Goal: Find specific page/section: Find specific page/section

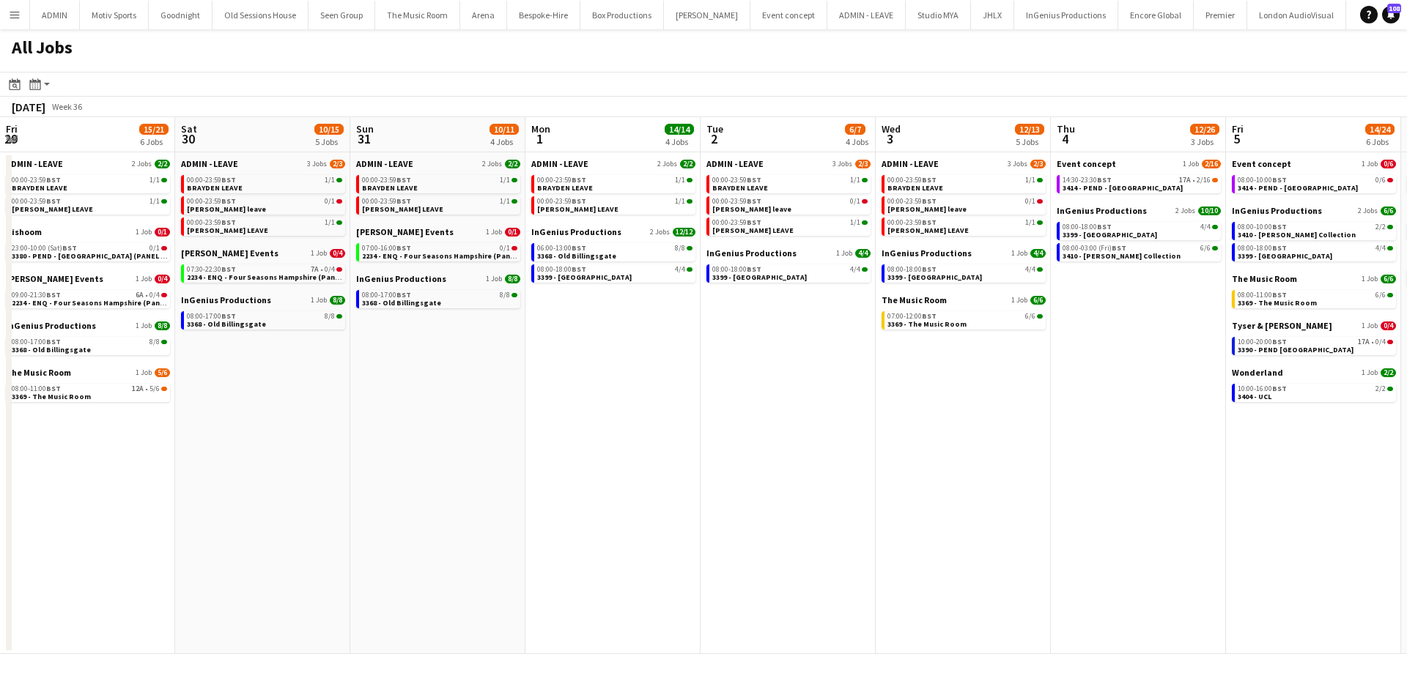
scroll to position [0, 651]
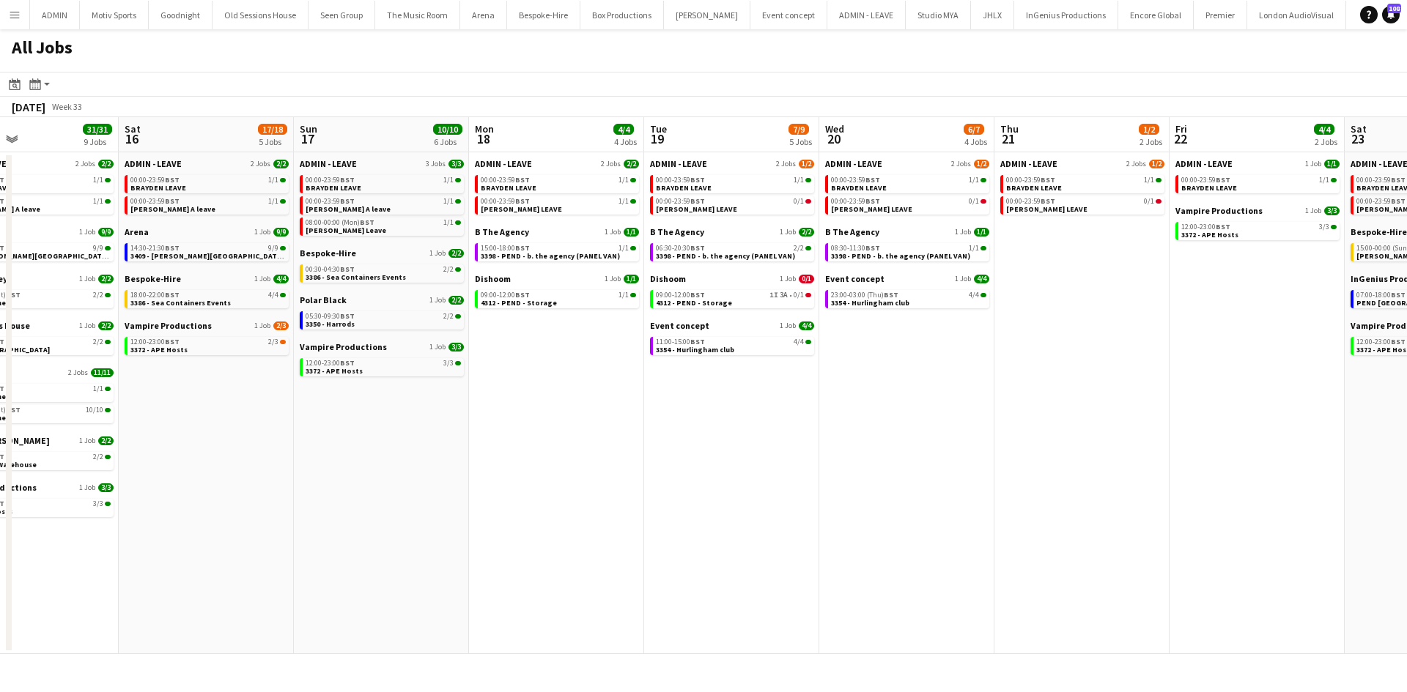
drag, startPoint x: 837, startPoint y: 476, endPoint x: 782, endPoint y: 487, distance: 56.0
click at [734, 492] on app-calendar-viewport "Mon 11 24/24 10 Jobs Tue 12 6/8 7 Jobs Wed 13 9/9 6 Jobs Thu 14 8/8 4 Jobs Fri …" at bounding box center [703, 385] width 1407 height 537
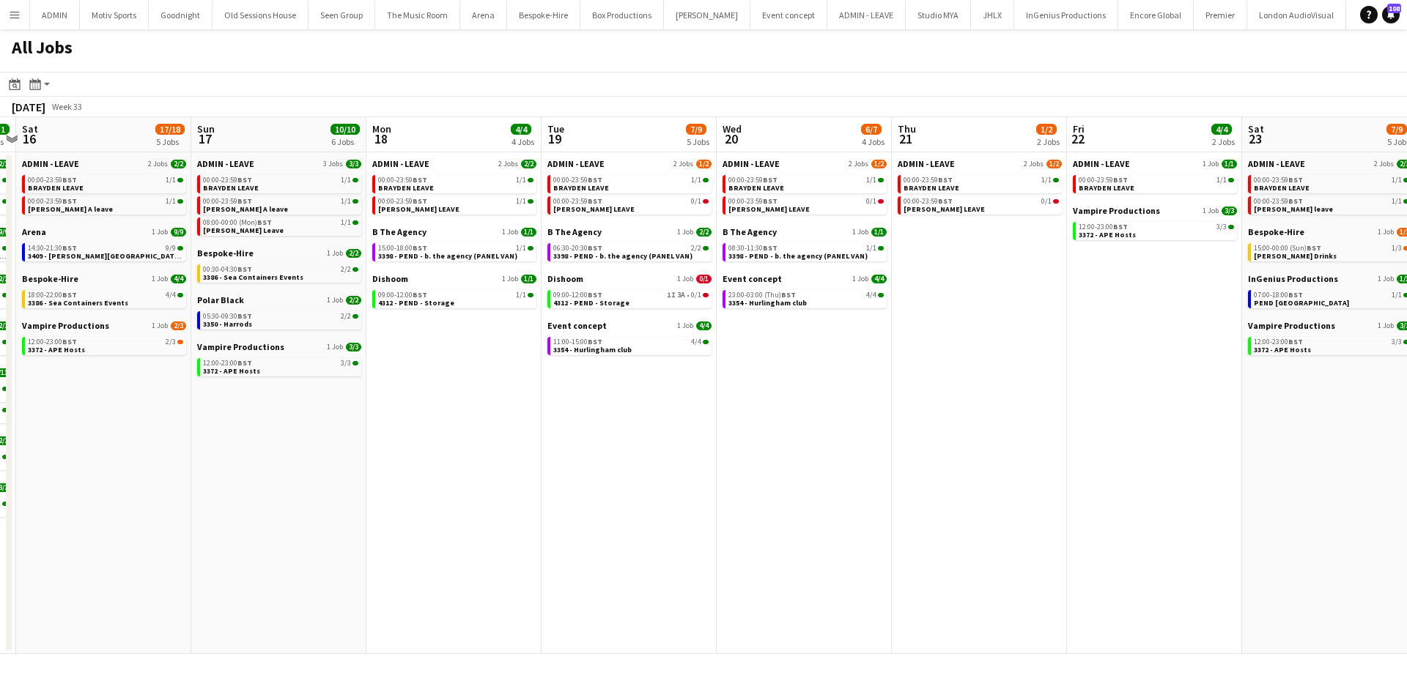
drag, startPoint x: 1030, startPoint y: 447, endPoint x: 826, endPoint y: 502, distance: 211.0
click at [821, 502] on app-calendar-viewport "Wed 13 9/9 6 Jobs Thu 14 8/8 4 Jobs Fri 15 31/31 9 Jobs Sat 16 17/18 5 Jobs Sun…" at bounding box center [703, 385] width 1407 height 537
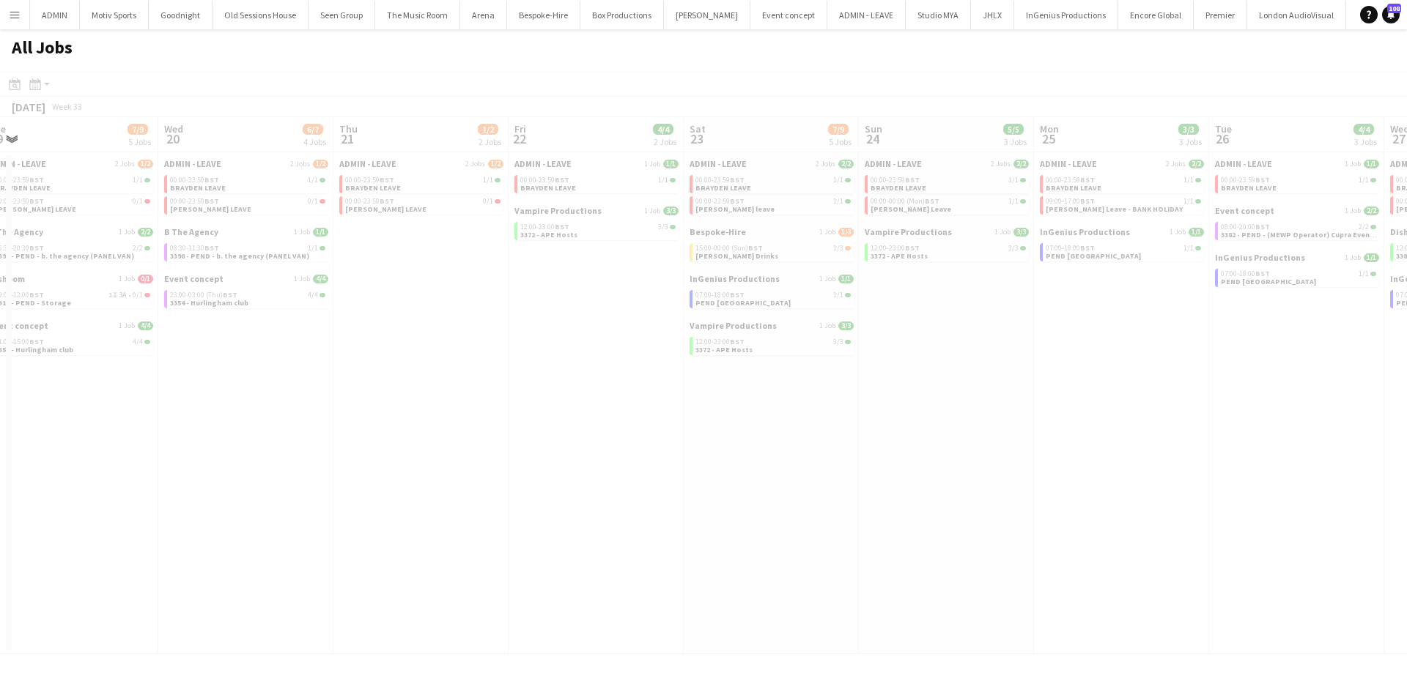
scroll to position [0, 407]
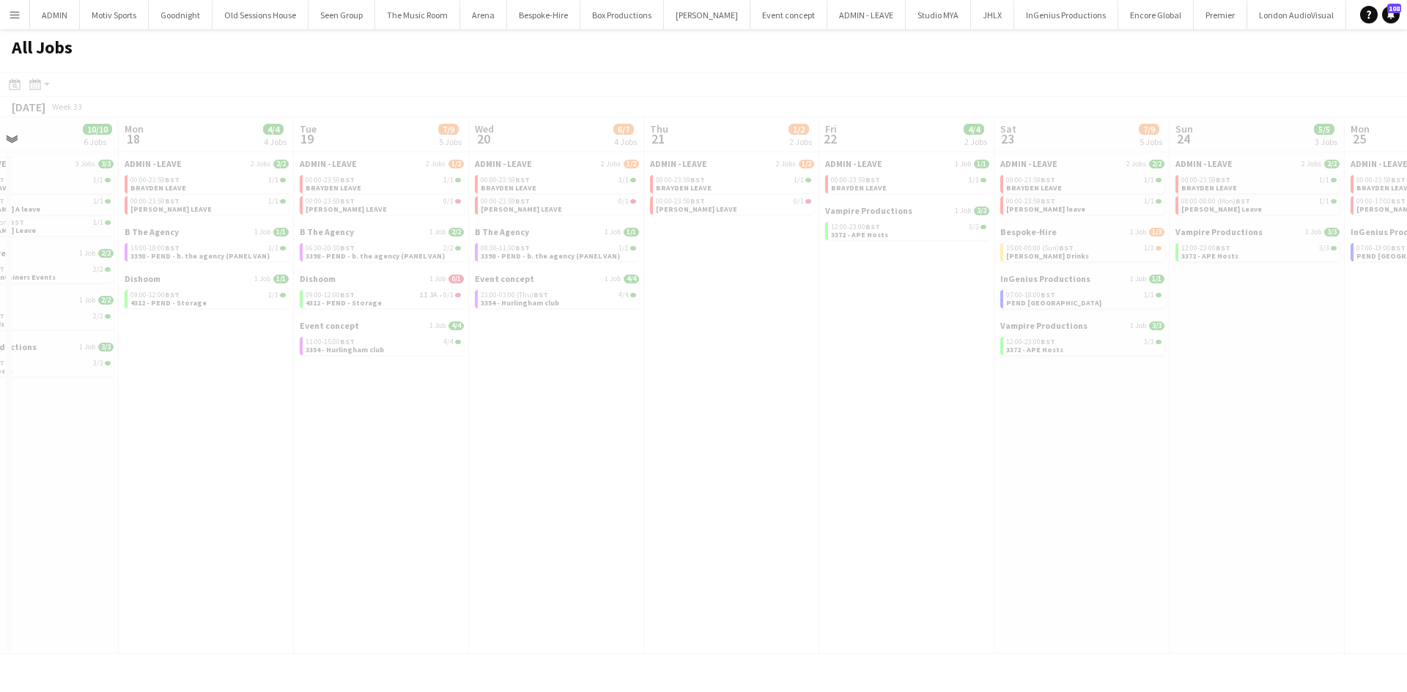
drag, startPoint x: 1161, startPoint y: 456, endPoint x: 1075, endPoint y: 468, distance: 86.6
click at [1061, 473] on app-all-jobs "All Jobs Date picker [DATE] [DATE] [DATE] M [DATE] T [DATE] W [DATE] T [DATE] F…" at bounding box center [703, 341] width 1407 height 625
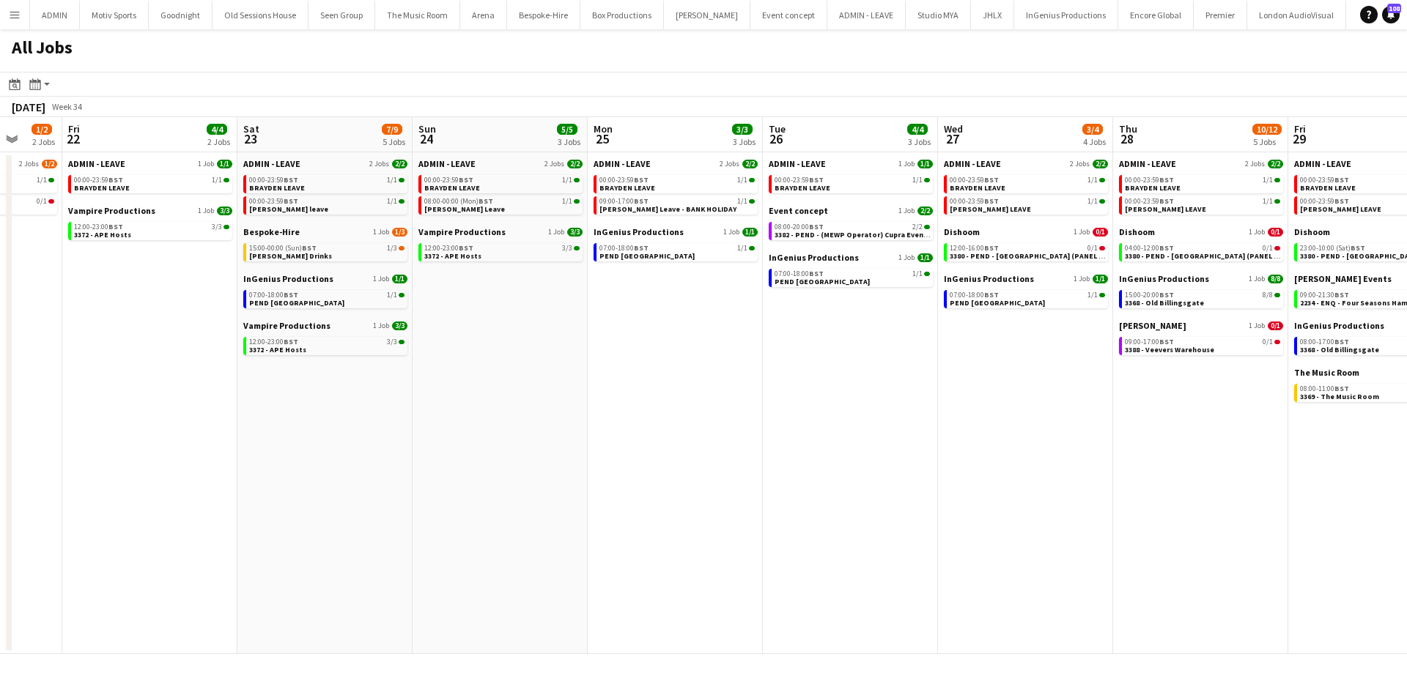
click at [435, 542] on app-all-jobs "All Jobs Date picker [DATE] [DATE] [DATE] M [DATE] T [DATE] W [DATE] T [DATE] F…" at bounding box center [703, 341] width 1407 height 625
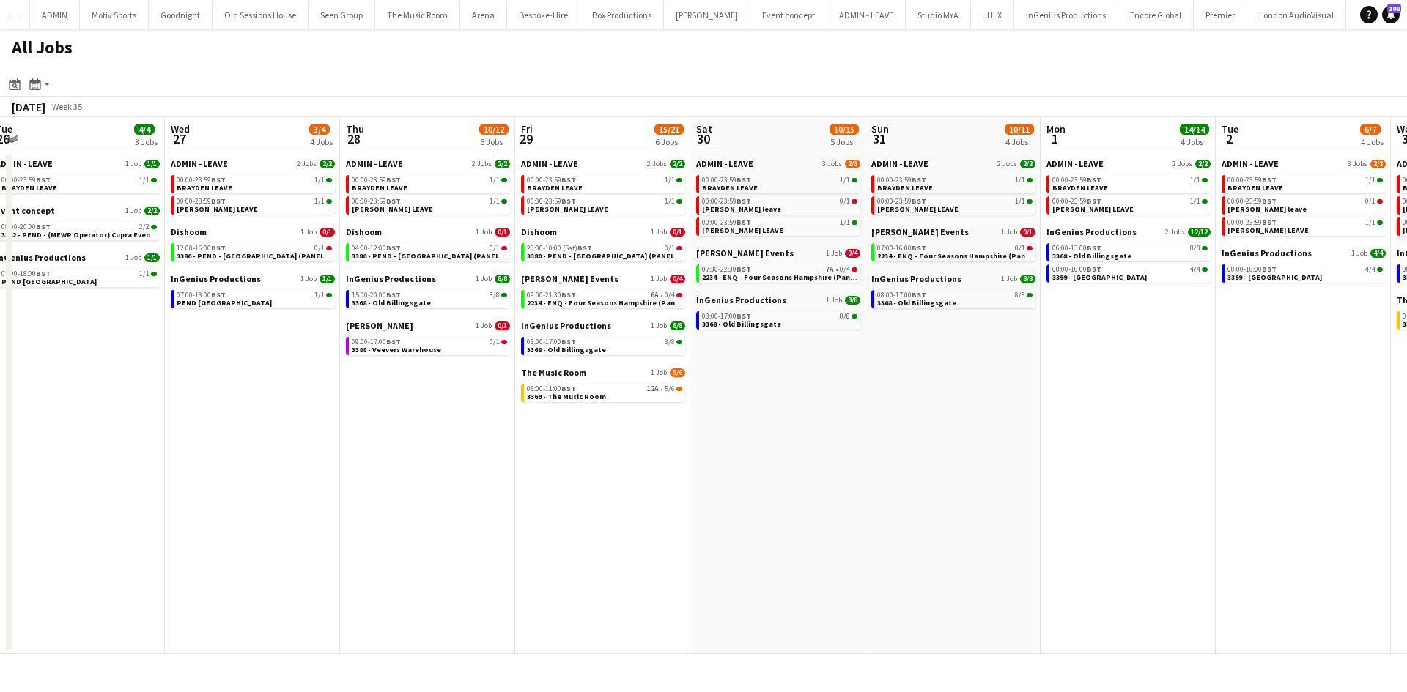
drag, startPoint x: 1049, startPoint y: 484, endPoint x: 333, endPoint y: 560, distance: 720.7
click at [333, 560] on app-calendar-viewport "Fri 22 4/4 2 Jobs Sat 23 7/9 5 Jobs Sun 24 5/5 3 Jobs Mon 25 3/3 3 Jobs Tue 26 …" at bounding box center [703, 385] width 1407 height 537
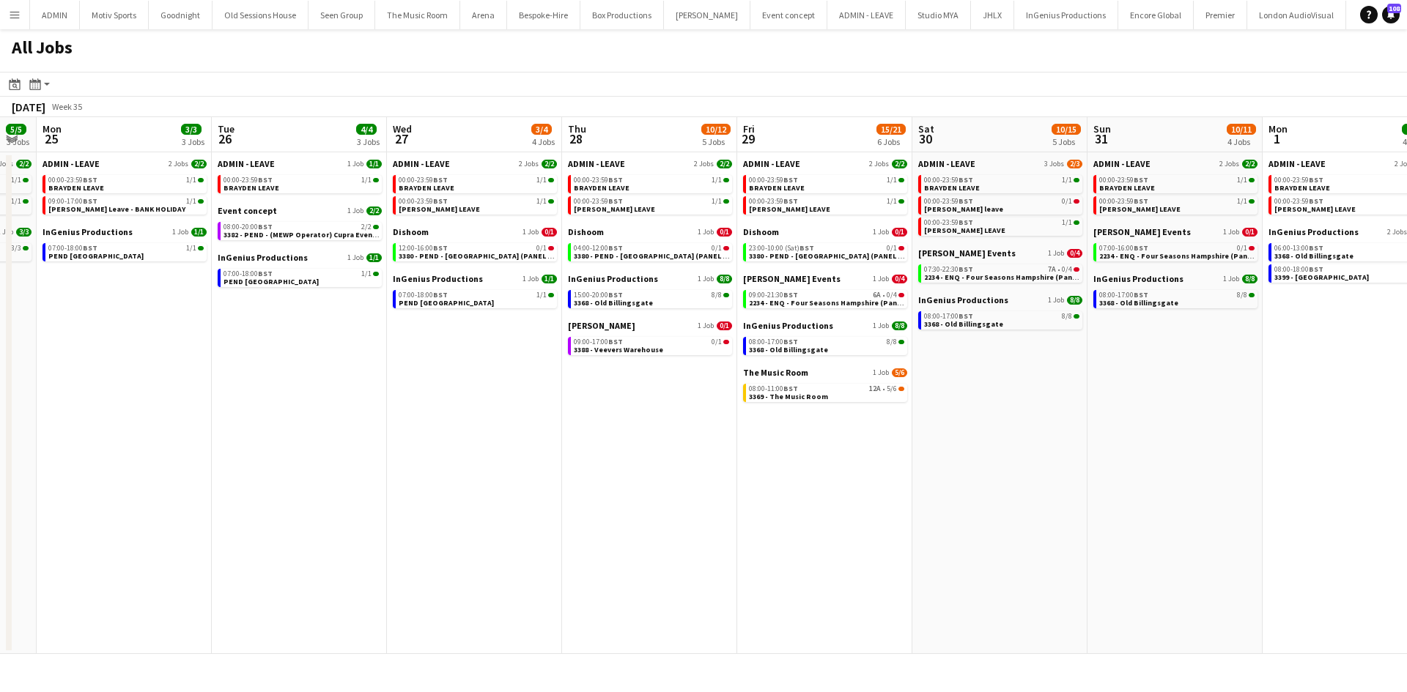
click at [410, 574] on app-all-jobs "All Jobs Date picker [DATE] [DATE] [DATE] M [DATE] T [DATE] W [DATE] T [DATE] F…" at bounding box center [703, 341] width 1407 height 625
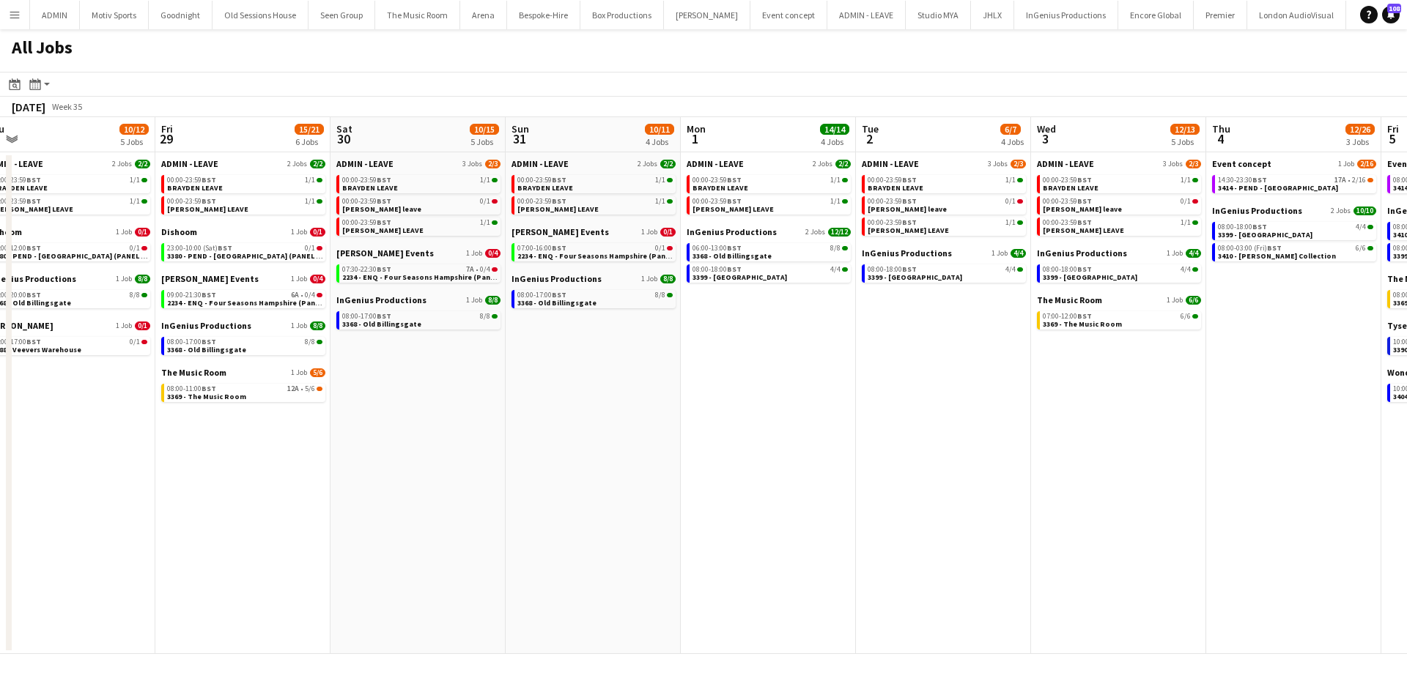
scroll to position [0, 736]
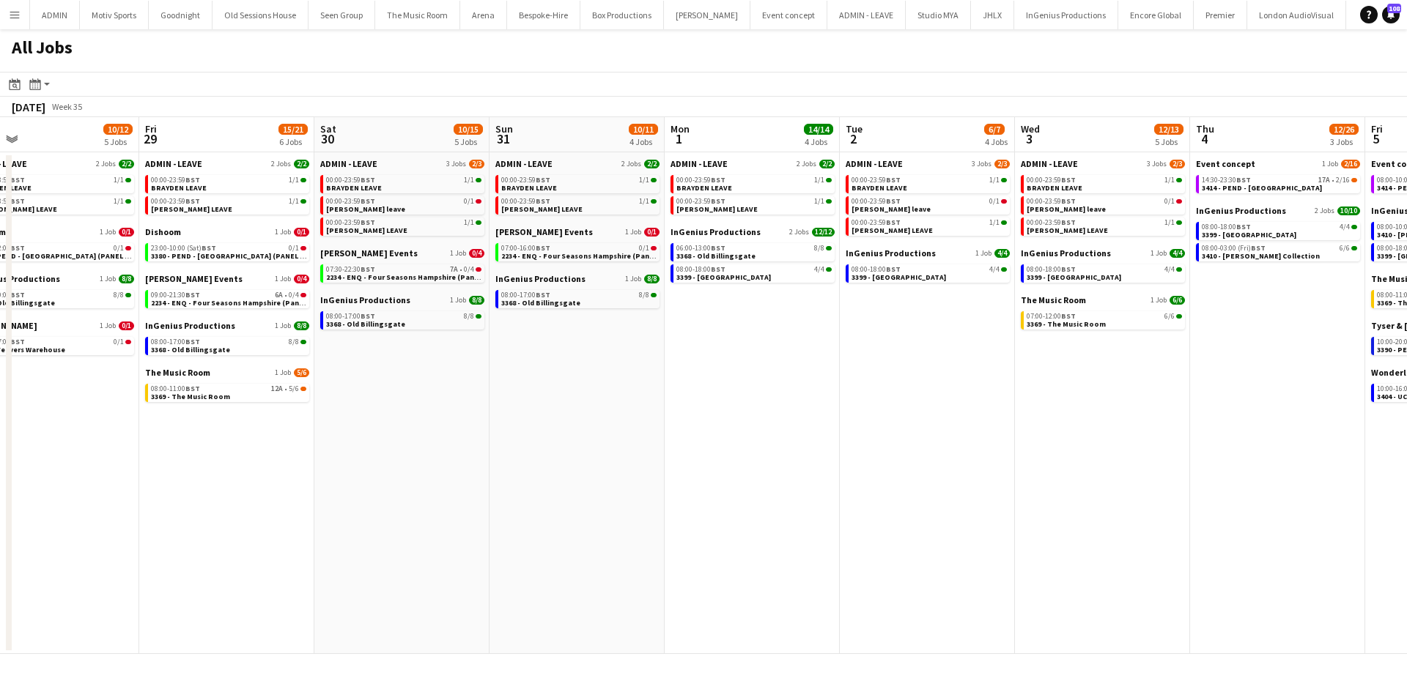
drag, startPoint x: 854, startPoint y: 547, endPoint x: 606, endPoint y: 573, distance: 249.1
click at [606, 573] on app-calendar-viewport "Sun 24 5/5 3 Jobs Mon 25 3/3 3 Jobs Tue 26 4/4 3 Jobs Wed 27 3/4 4 Jobs Thu 28 …" at bounding box center [703, 385] width 1407 height 537
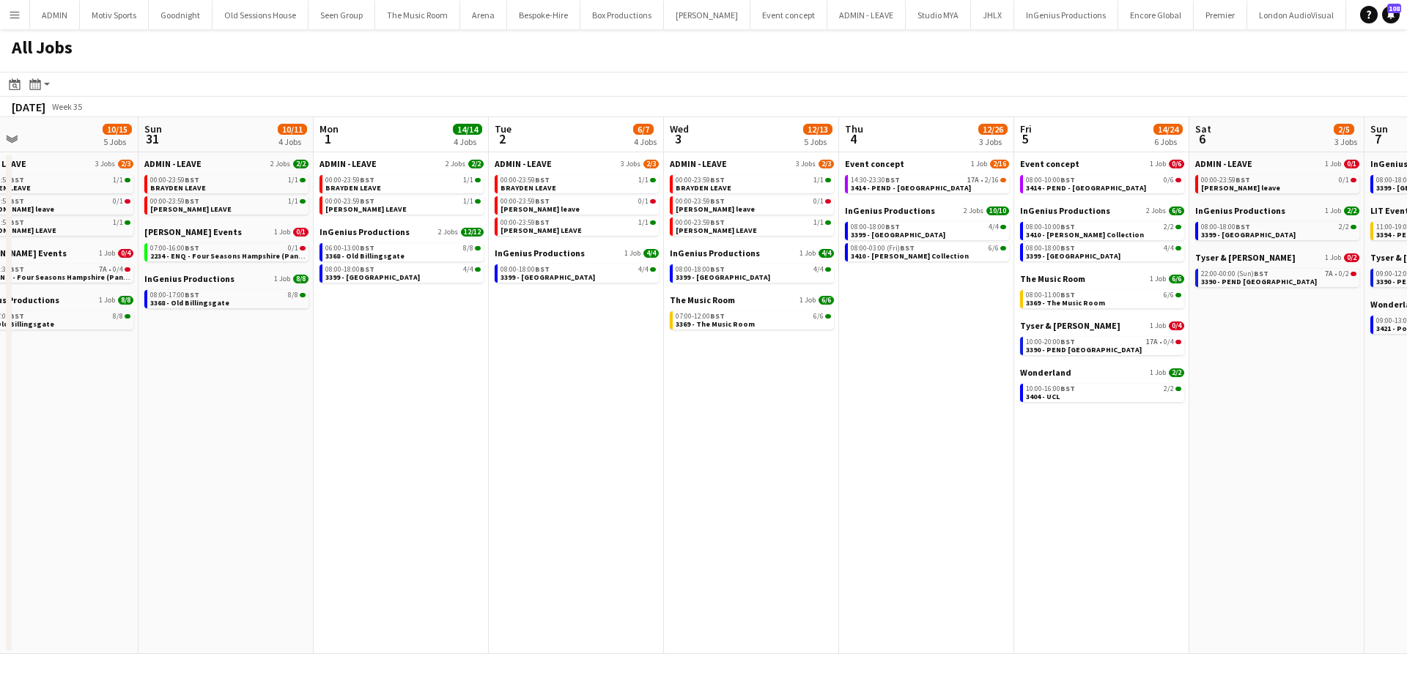
scroll to position [0, 677]
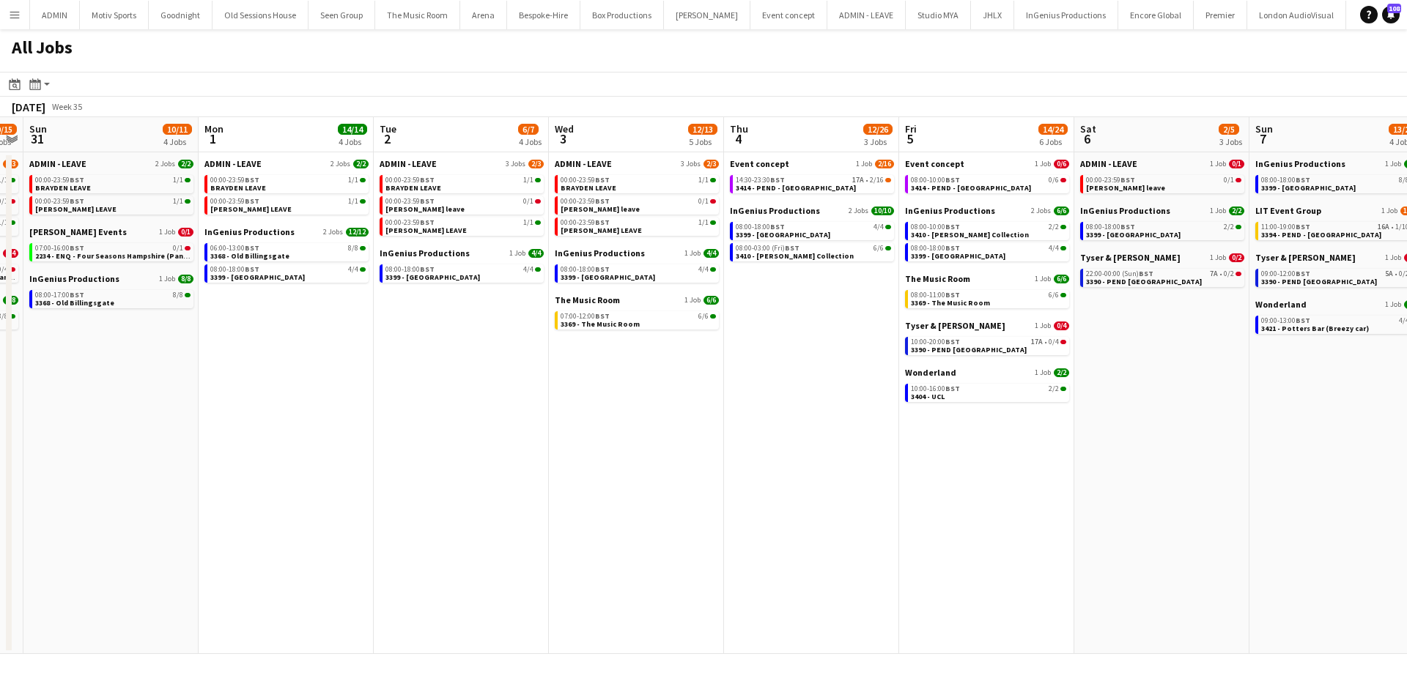
drag, startPoint x: 767, startPoint y: 561, endPoint x: 365, endPoint y: 591, distance: 402.7
click at [365, 591] on app-calendar-viewport "Wed 27 3/4 4 Jobs Thu 28 10/12 5 Jobs Fri 29 15/21 6 Jobs Sat 30 10/15 5 Jobs S…" at bounding box center [703, 385] width 1407 height 537
